Goal: Transaction & Acquisition: Download file/media

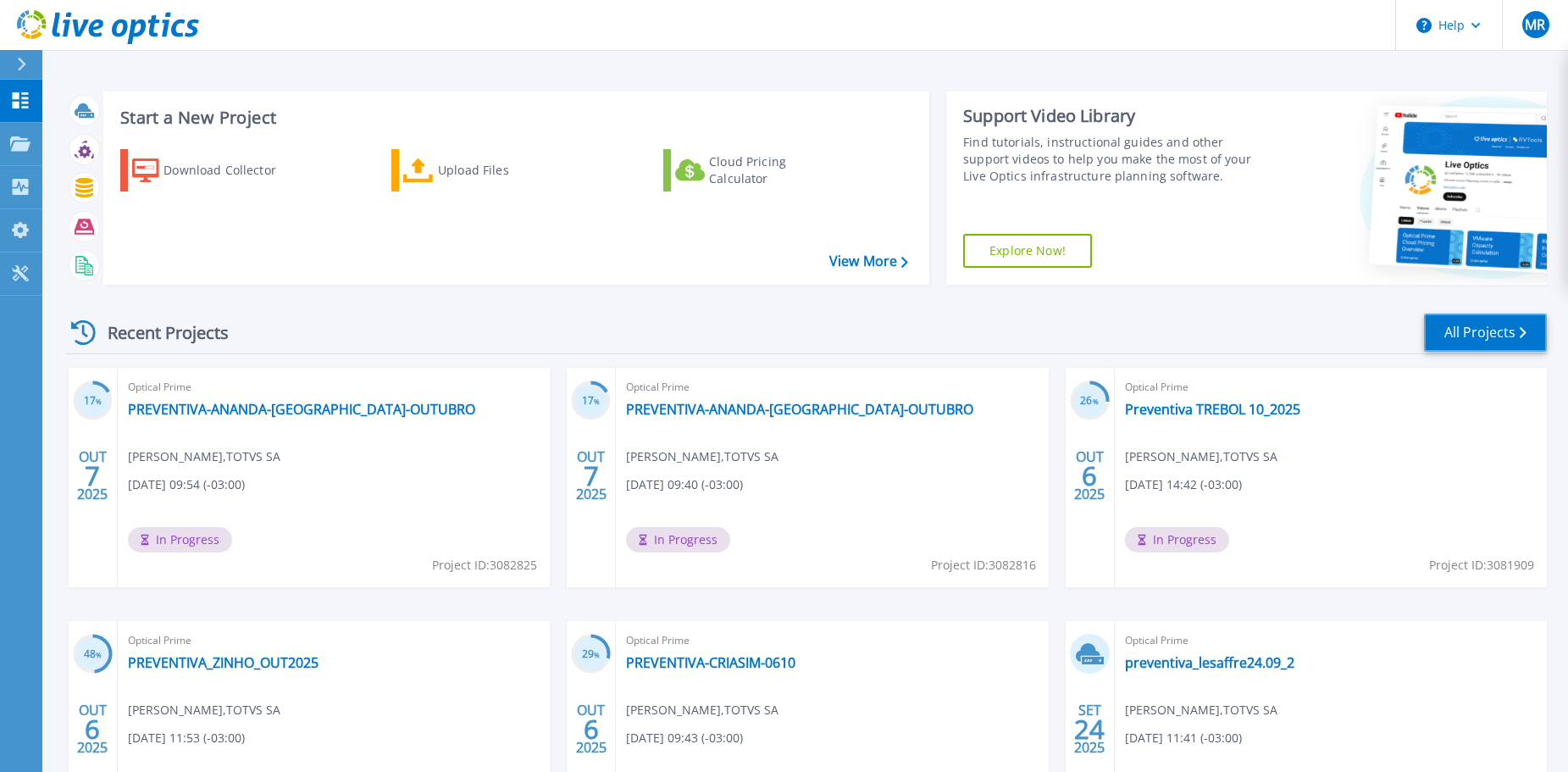
click at [1470, 331] on link "All Projects" at bounding box center [1485, 332] width 123 height 39
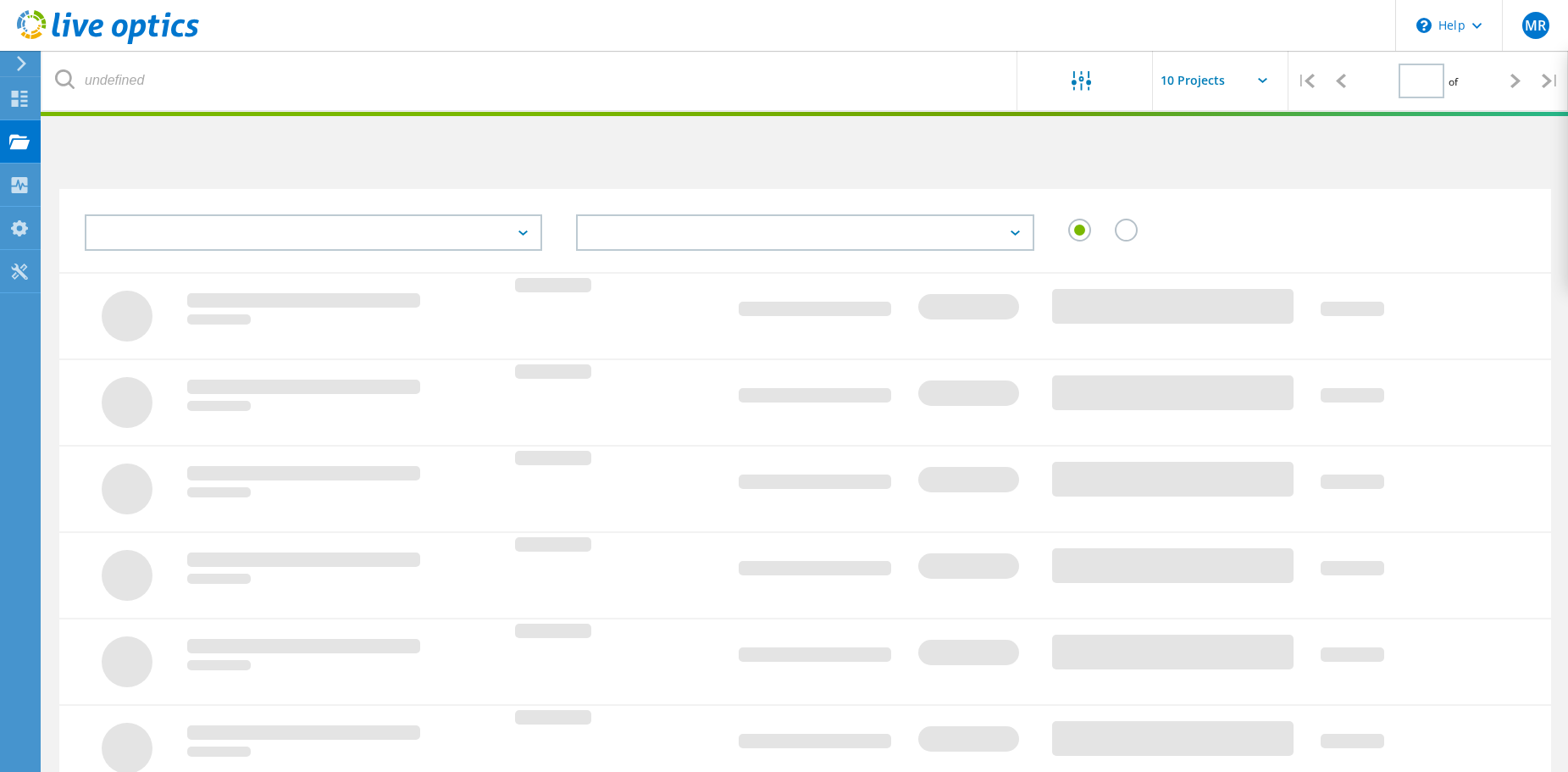
type input "1"
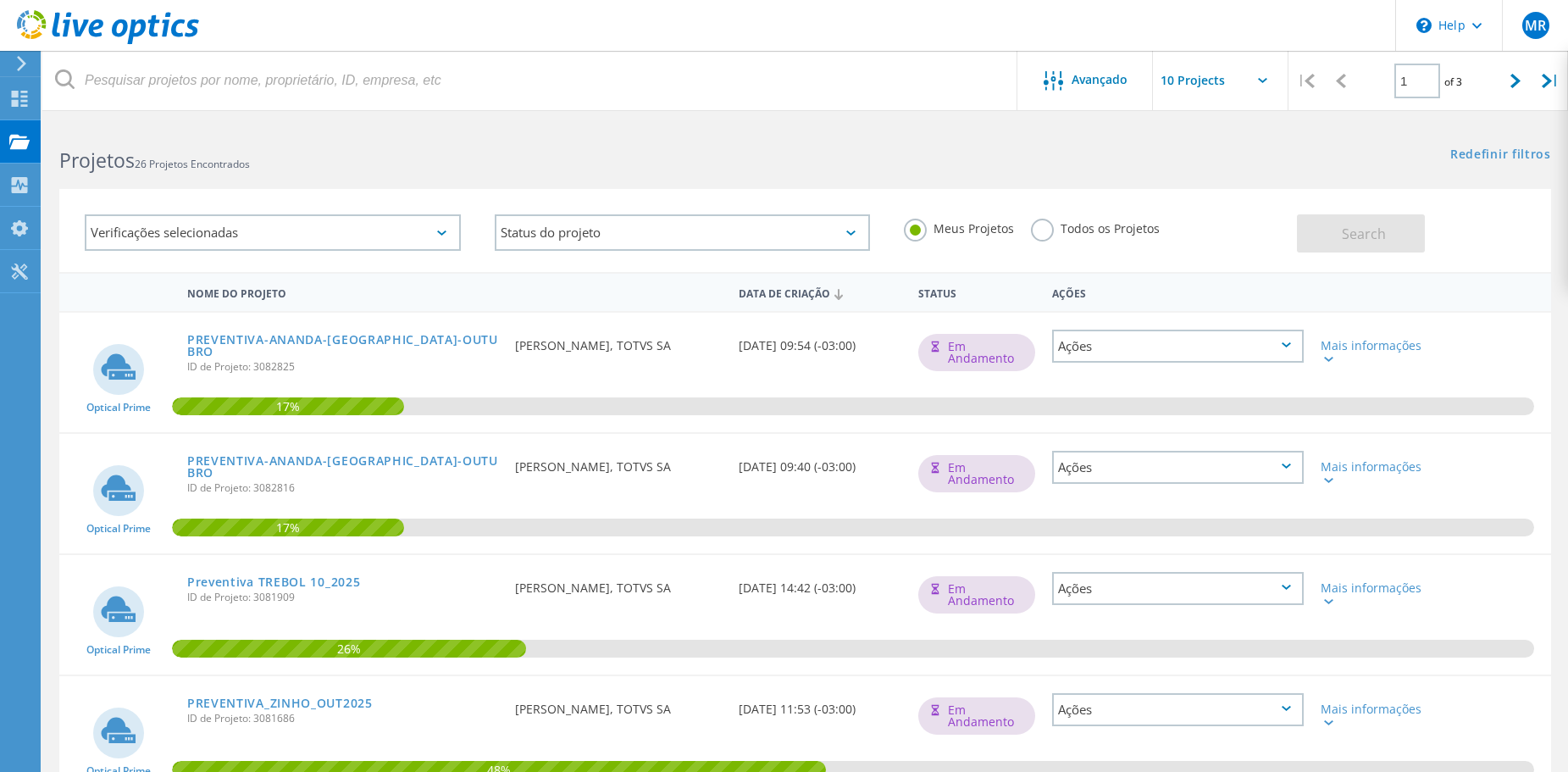
click at [1046, 232] on label "Todos os Projetos" at bounding box center [1095, 226] width 129 height 16
click at [0, 0] on input "Todos os Projetos" at bounding box center [0, 0] width 0 height 0
click at [941, 225] on label "Meus Projetos" at bounding box center [958, 226] width 110 height 16
click at [0, 0] on input "Meus Projetos" at bounding box center [0, 0] width 0 height 0
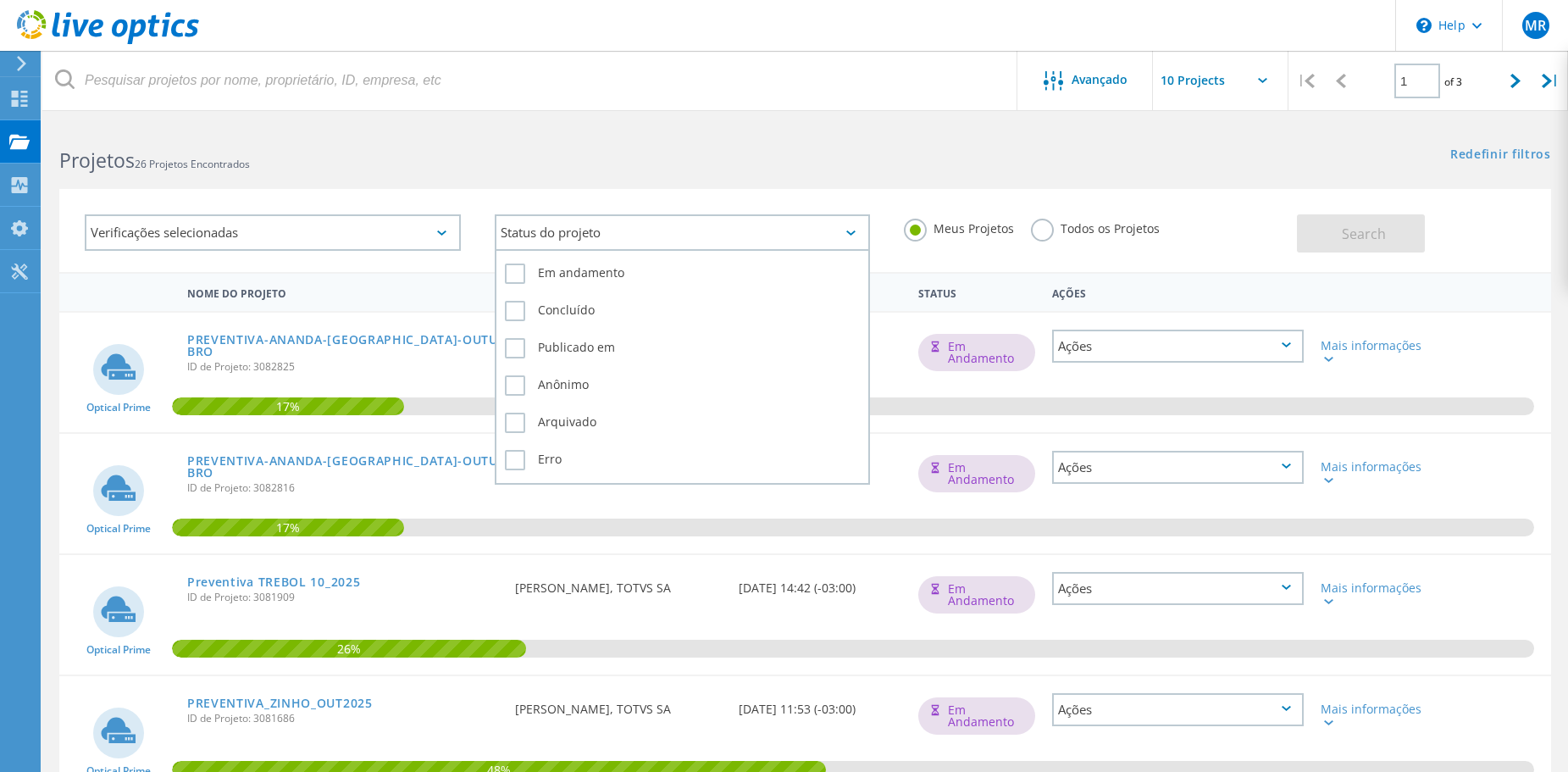
click at [603, 240] on div "Status do projeto" at bounding box center [683, 232] width 376 height 37
click at [603, 237] on div "Status do projeto" at bounding box center [683, 232] width 376 height 37
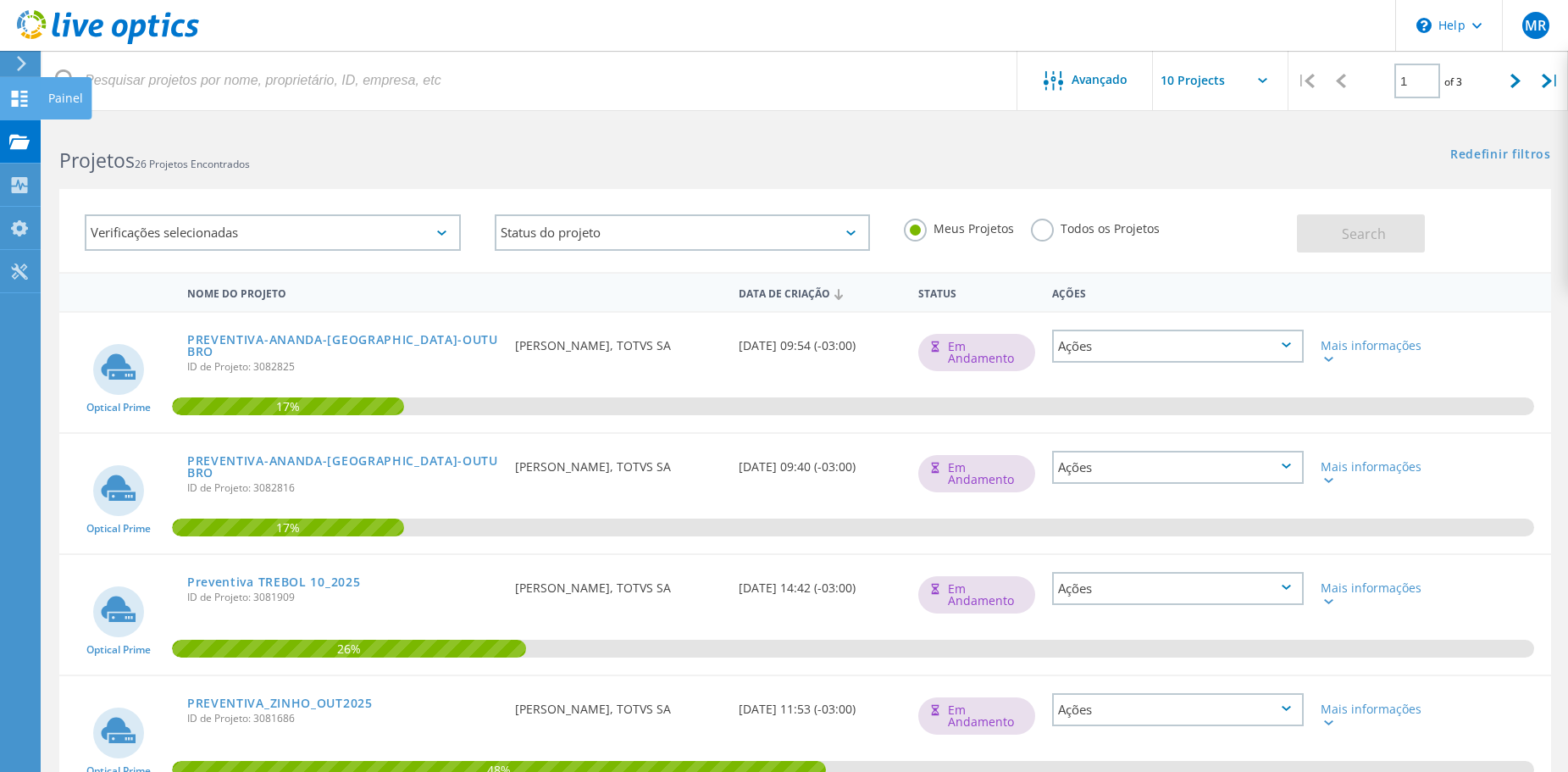
click at [19, 102] on icon at bounding box center [20, 98] width 21 height 16
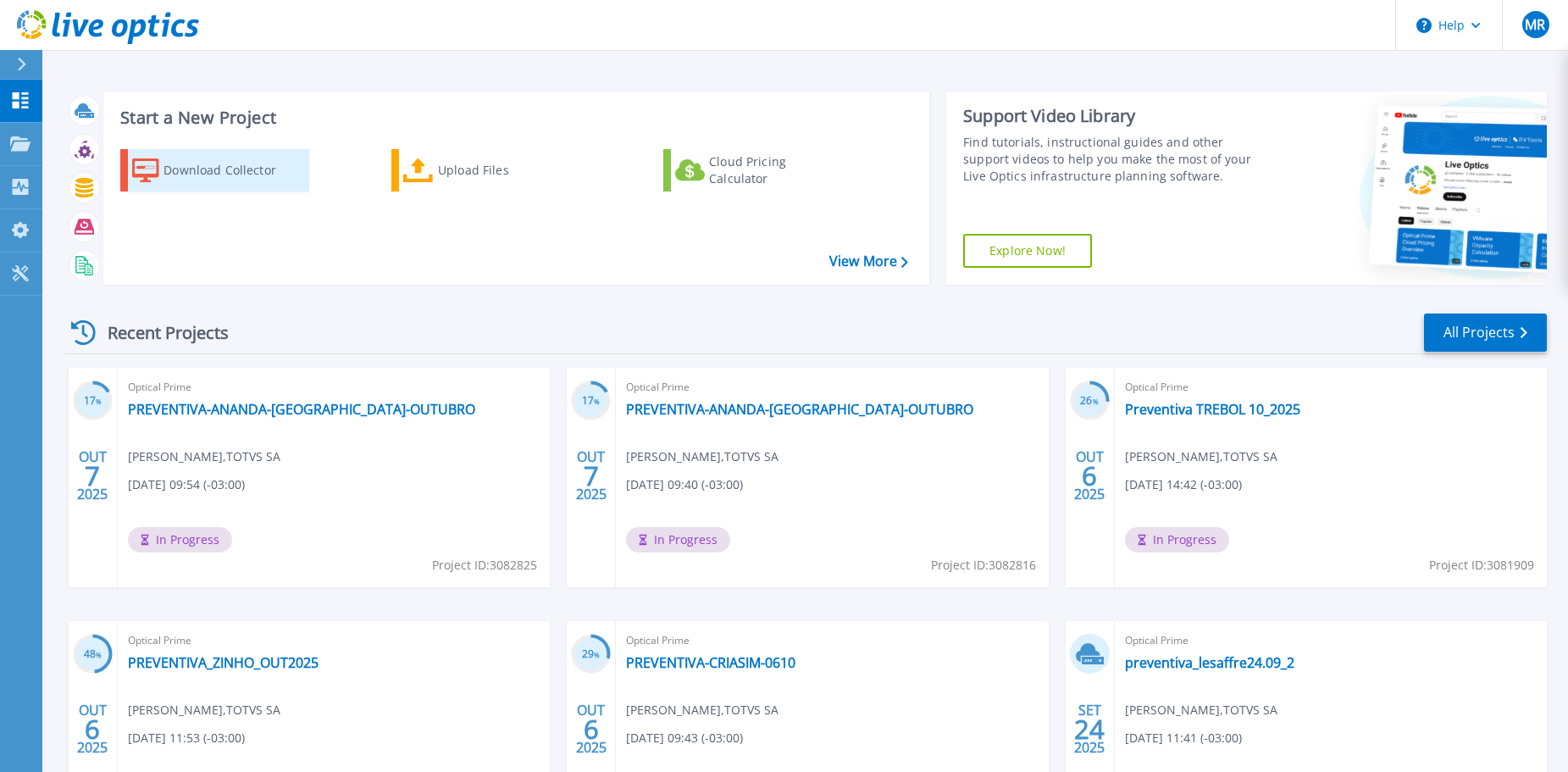
click at [206, 164] on div "Download Collector" at bounding box center [231, 170] width 135 height 34
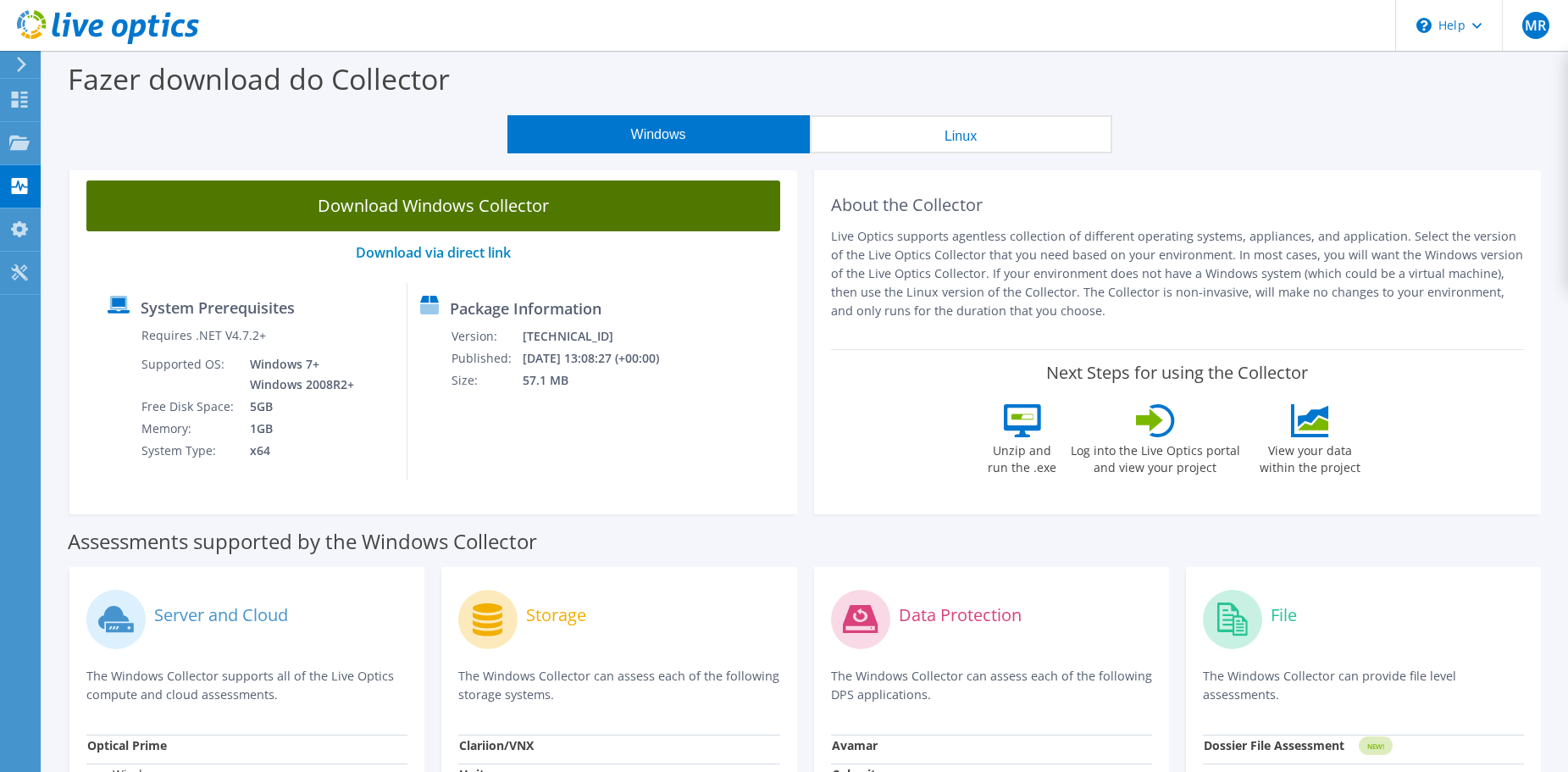
click at [484, 213] on link "Download Windows Collector" at bounding box center [434, 206] width 694 height 51
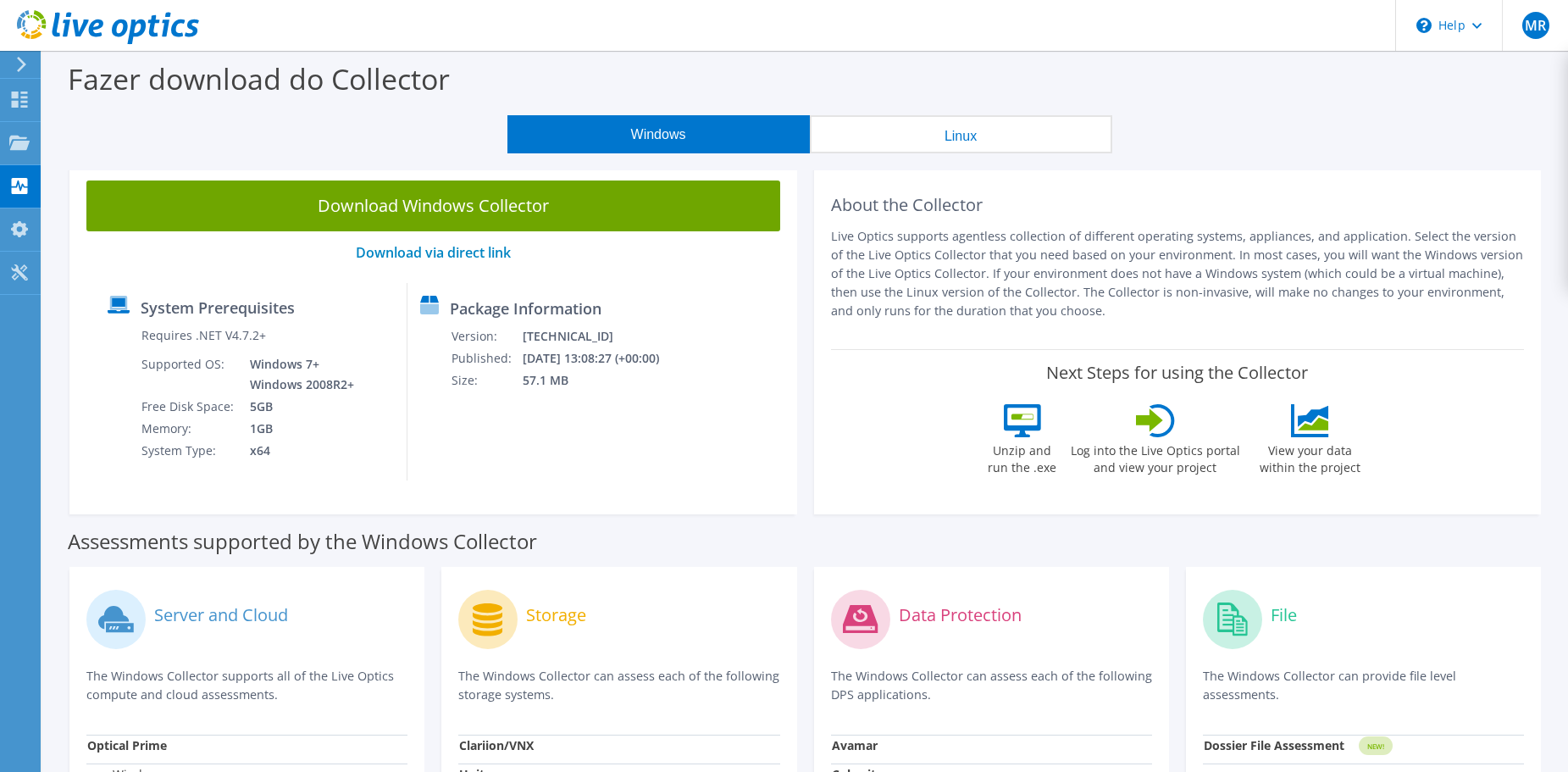
click at [1085, 80] on div "Fazer download do Collector" at bounding box center [805, 83] width 1509 height 64
click at [40, 98] on div "Painel" at bounding box center [65, 100] width 52 height 42
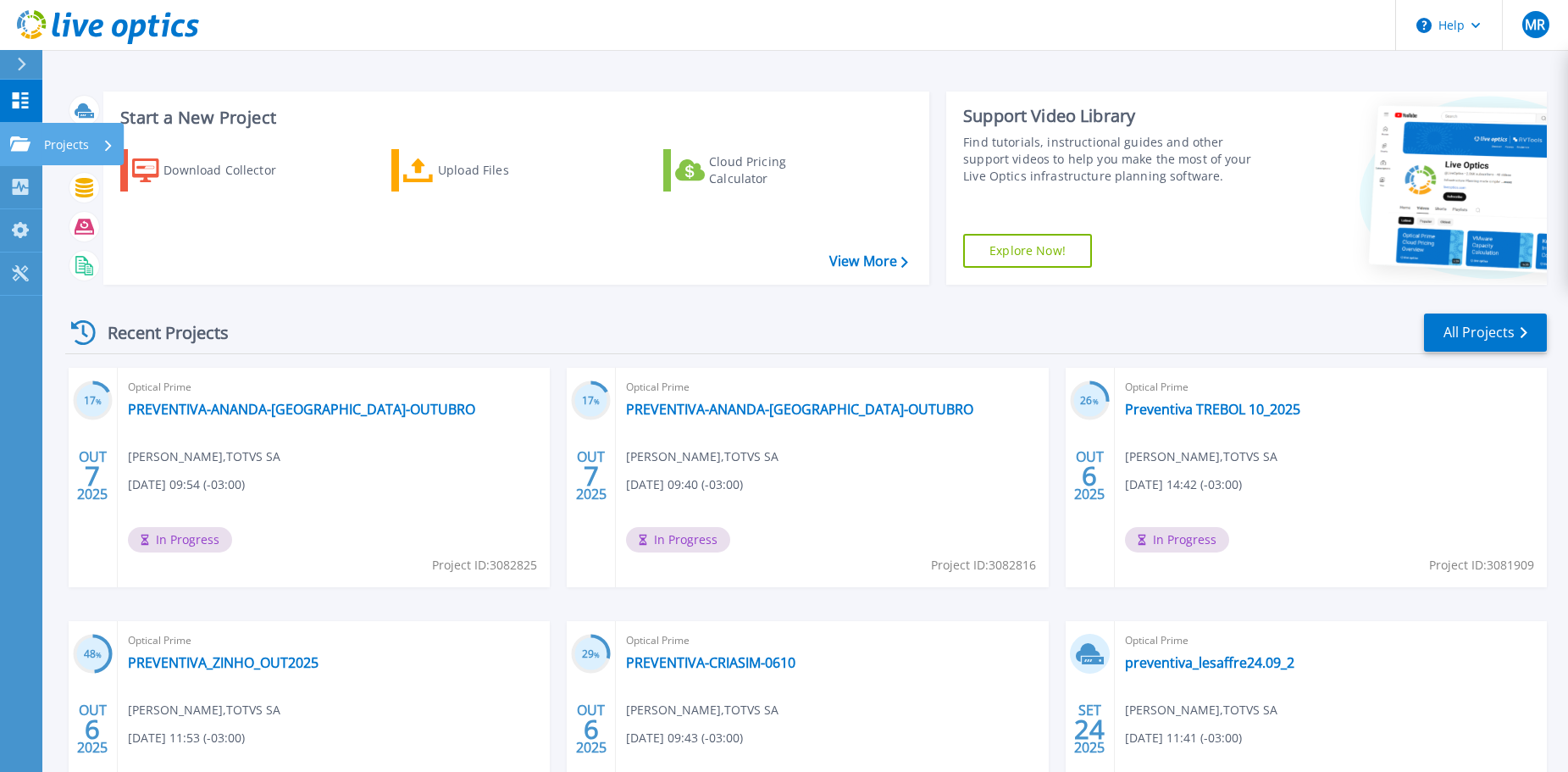
click at [11, 154] on link "Projects Projects" at bounding box center [21, 145] width 42 height 43
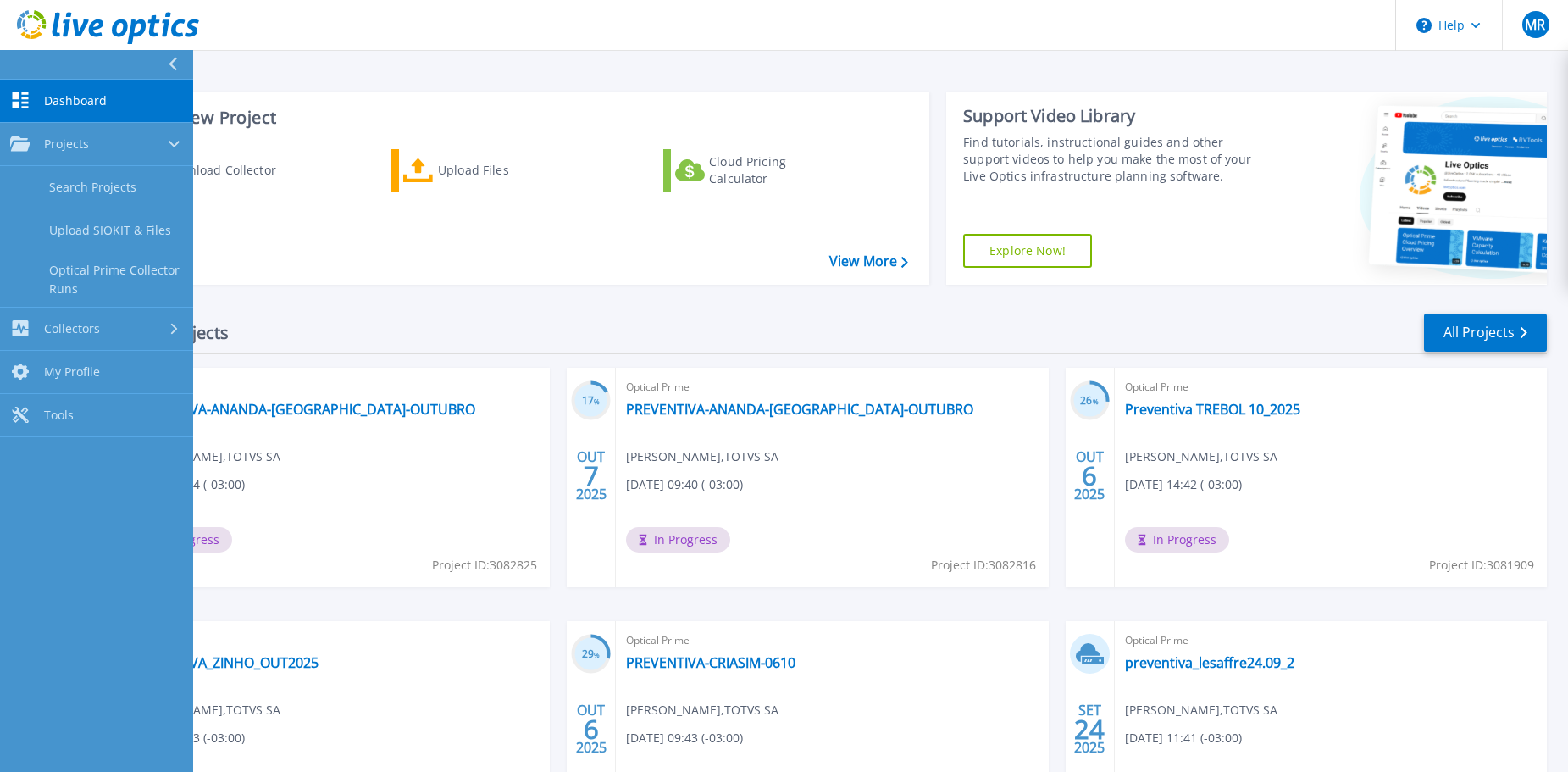
click at [34, 103] on link "Dashboard Dashboard" at bounding box center [96, 102] width 193 height 43
